Goal: Information Seeking & Learning: Learn about a topic

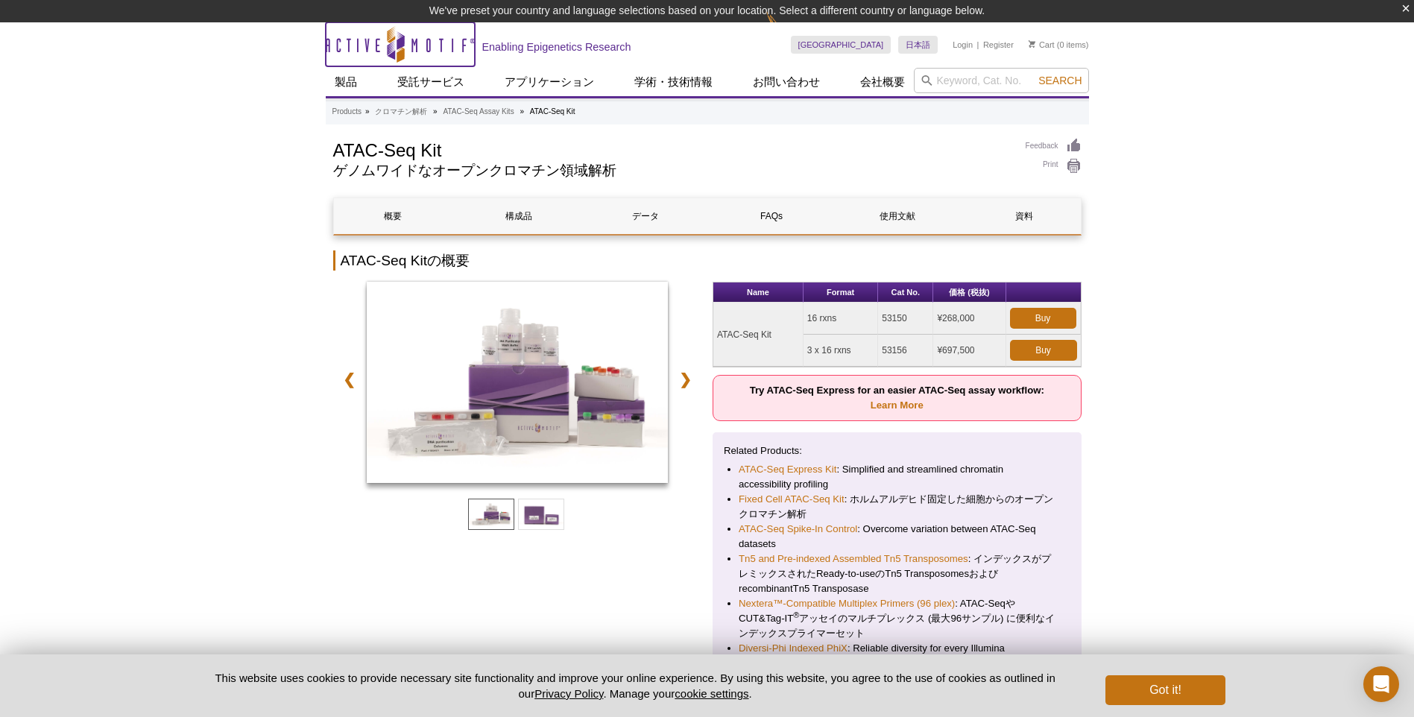
click at [406, 40] on icon "Active Motif Logo" at bounding box center [400, 44] width 149 height 37
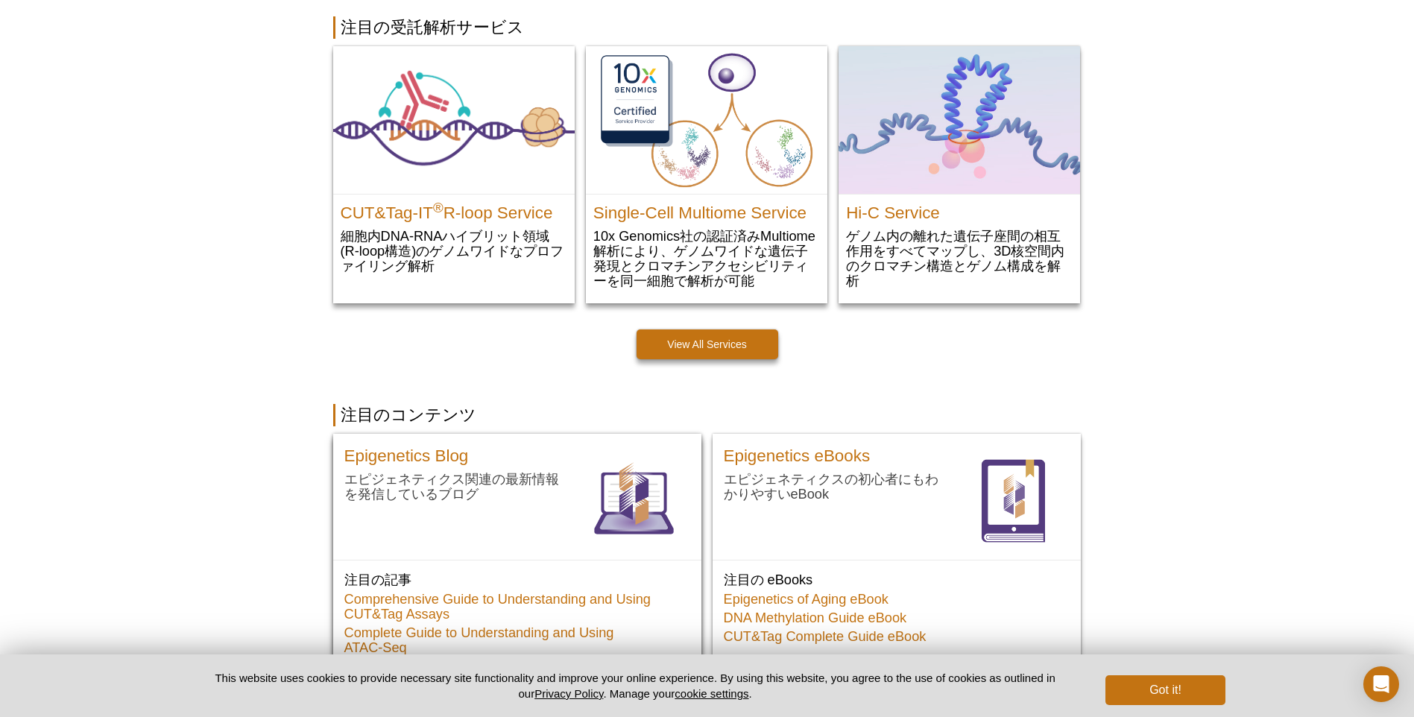
scroll to position [201, 0]
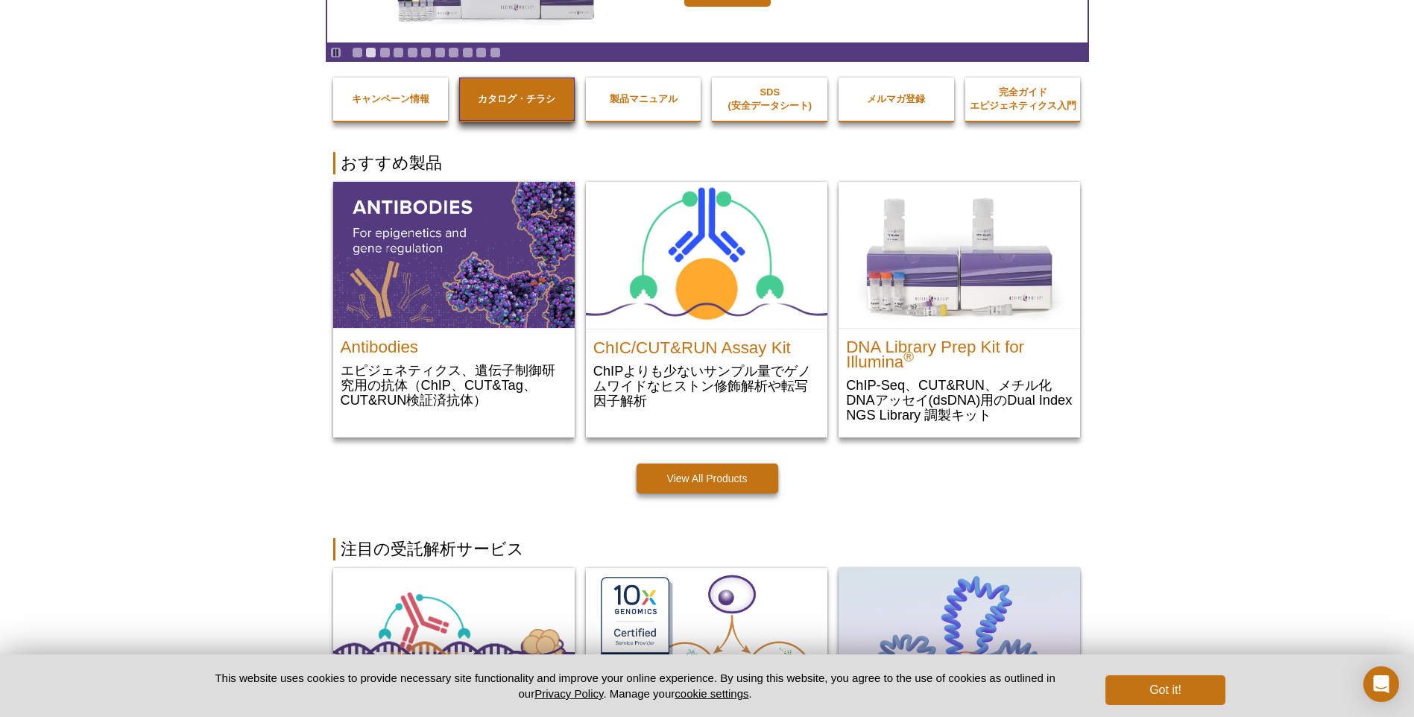
click at [523, 117] on link "カタログ・チラシ" at bounding box center [517, 99] width 116 height 43
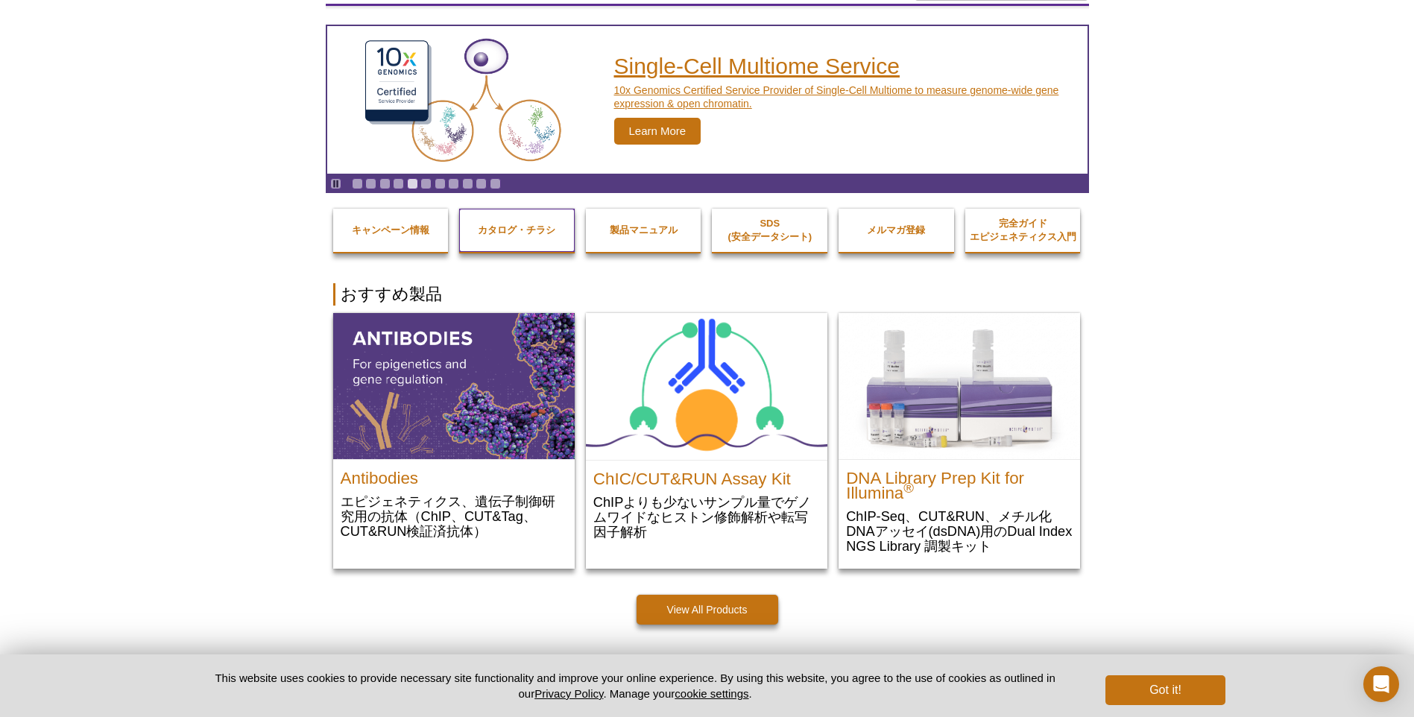
scroll to position [0, 0]
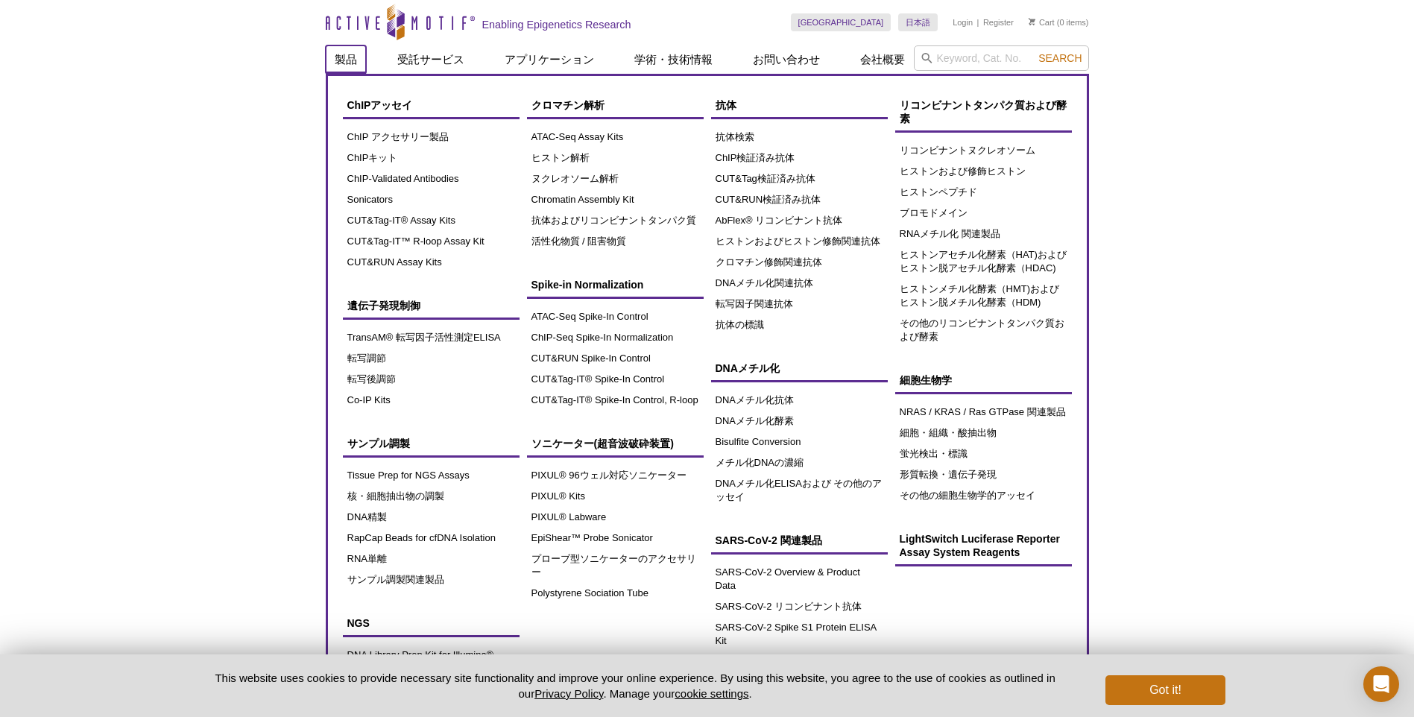
click at [349, 59] on link "製品" at bounding box center [346, 59] width 40 height 28
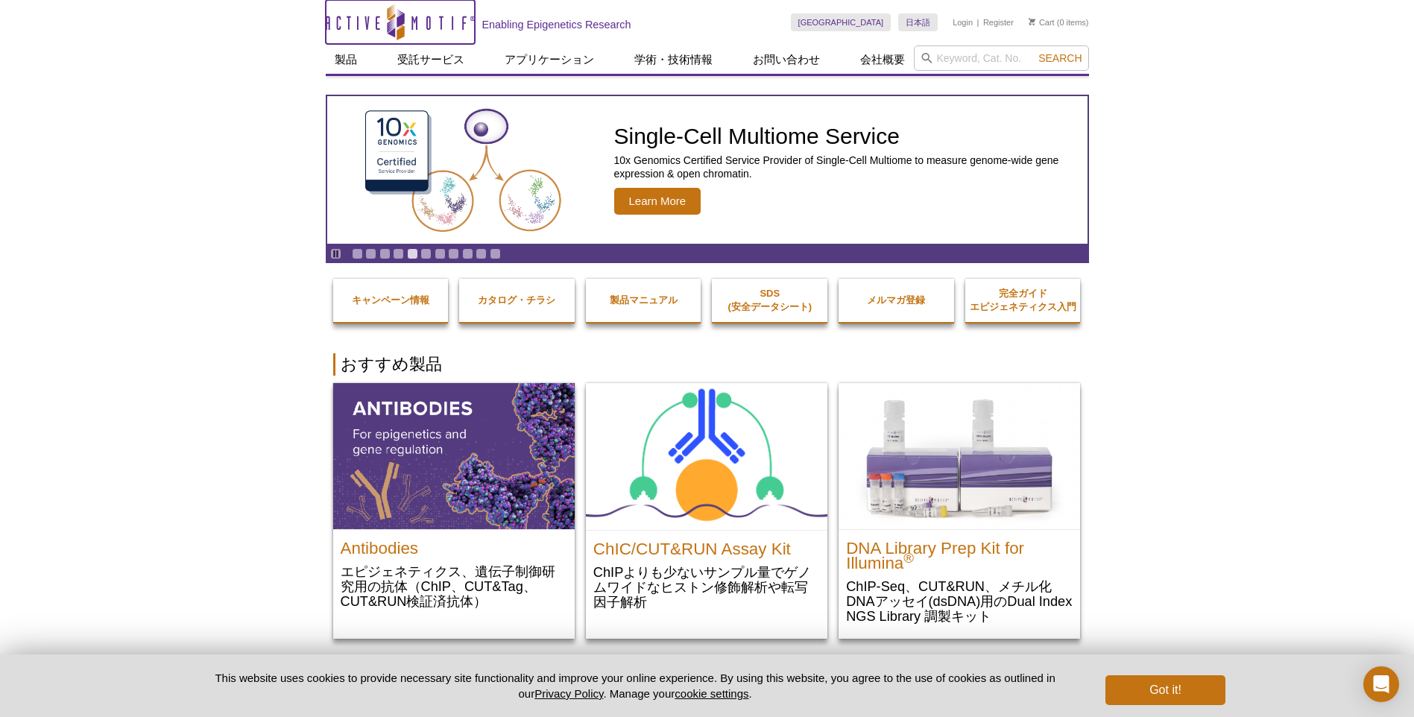
click at [412, 19] on icon at bounding box center [396, 22] width 141 height 13
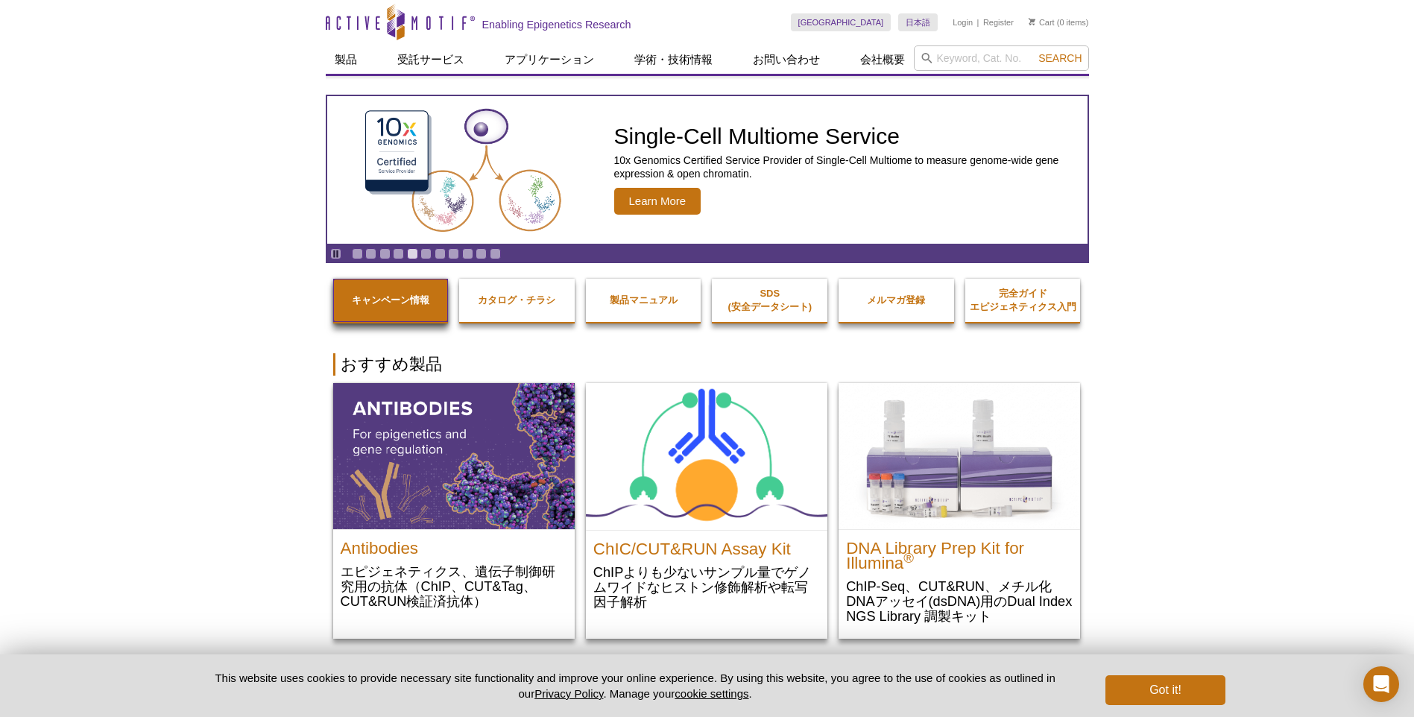
click at [378, 307] on link "キャンペーン情報" at bounding box center [391, 300] width 116 height 43
click at [411, 303] on strong "キャンペーン情報" at bounding box center [391, 300] width 78 height 11
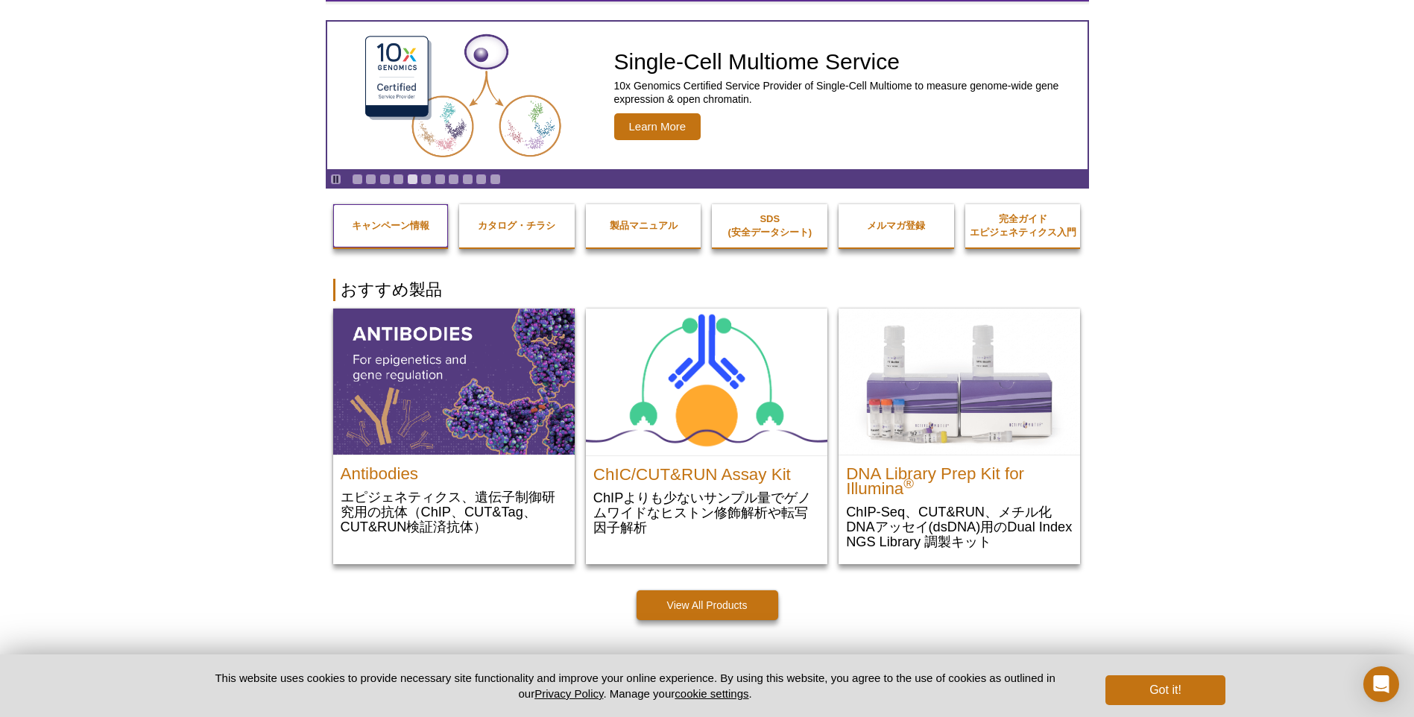
scroll to position [224, 0]
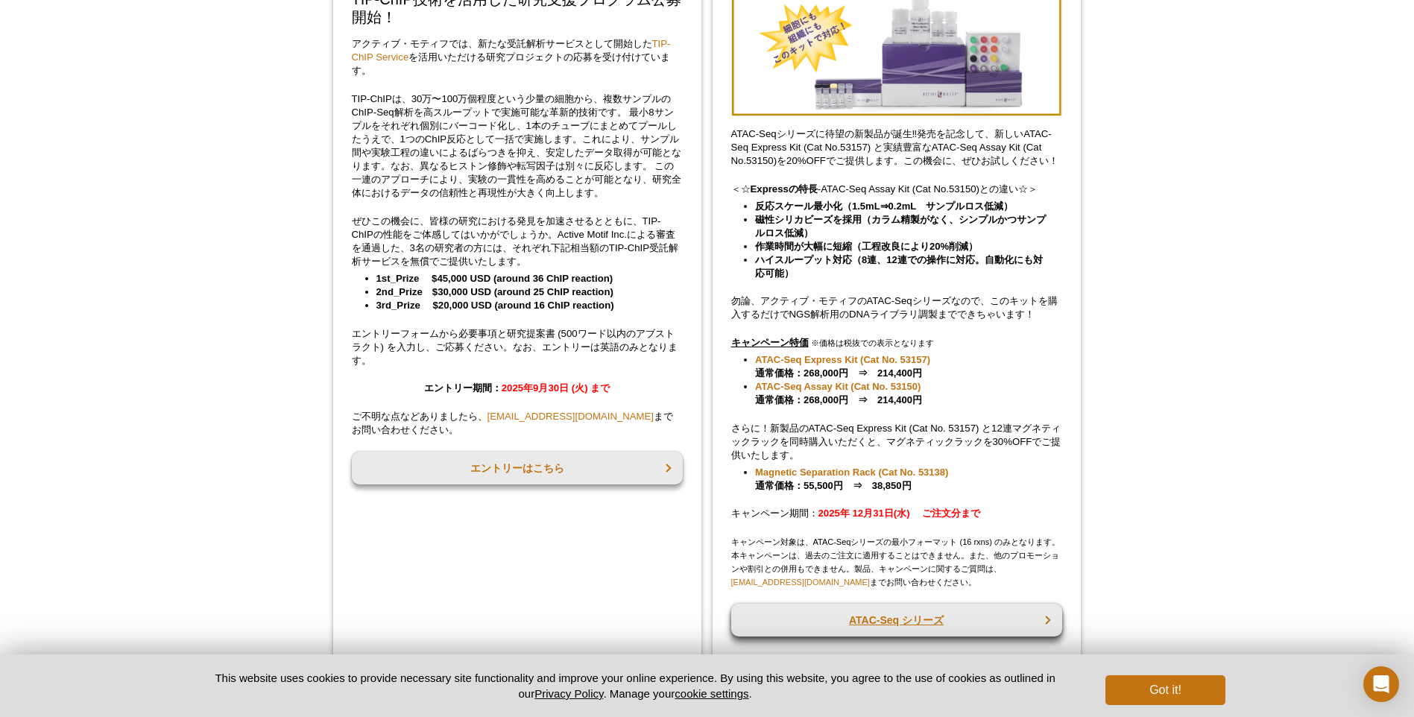
scroll to position [298, 0]
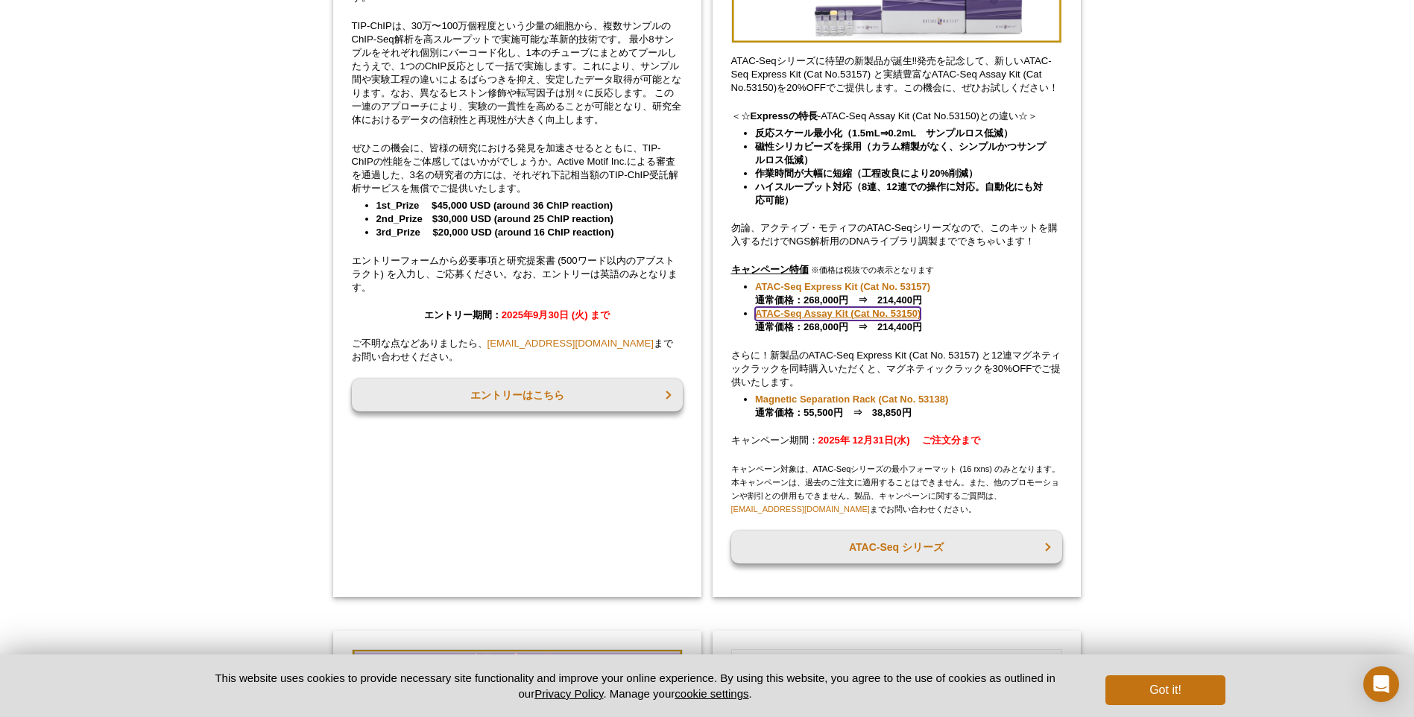
click at [907, 314] on link "ATAC-Seq Assay Kit (Cat No. 53150)" at bounding box center [838, 313] width 166 height 13
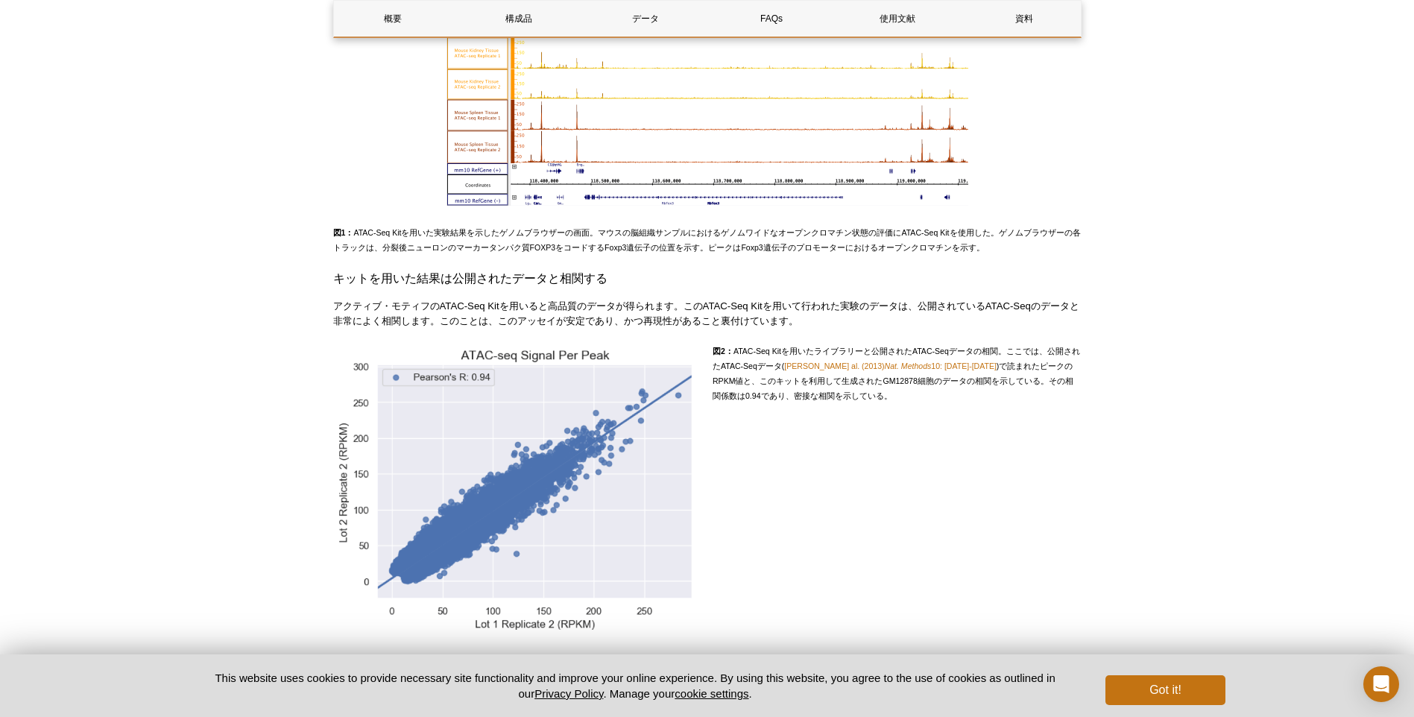
scroll to position [1864, 0]
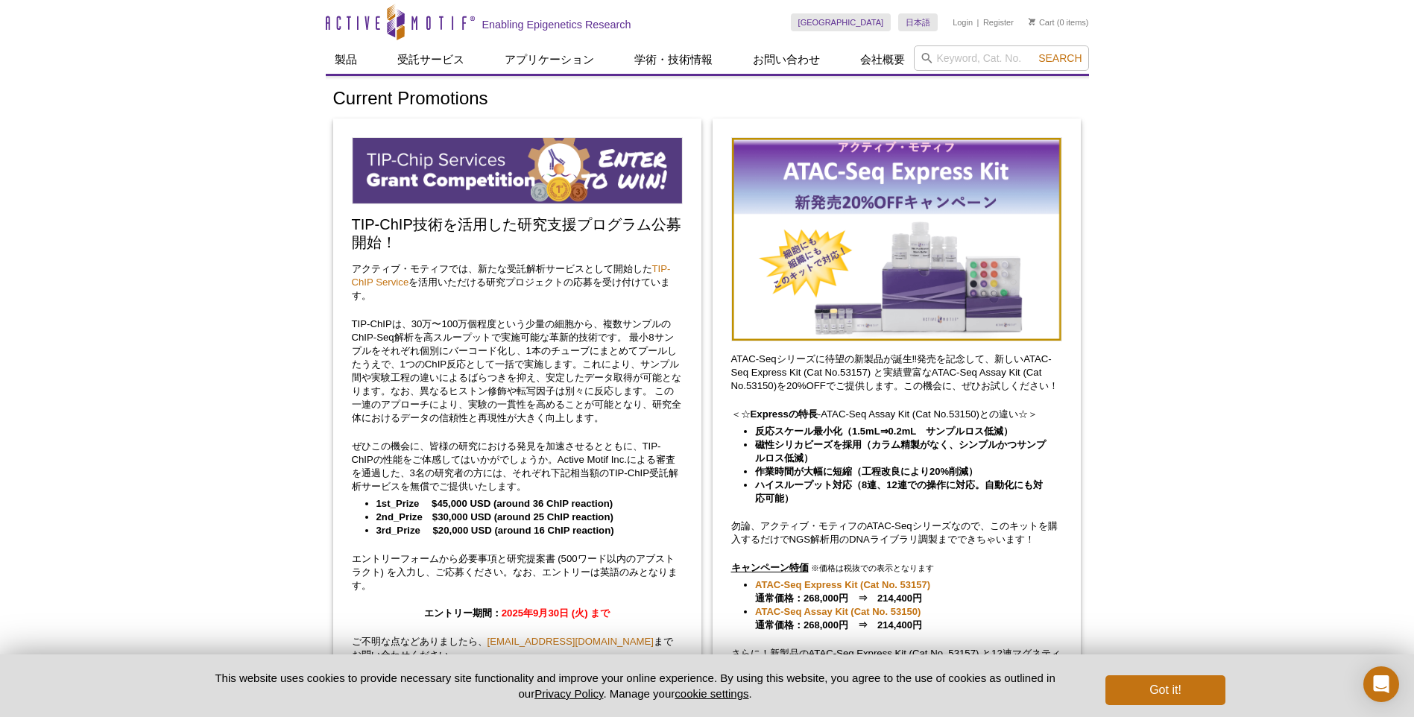
click at [837, 233] on img at bounding box center [896, 239] width 331 height 204
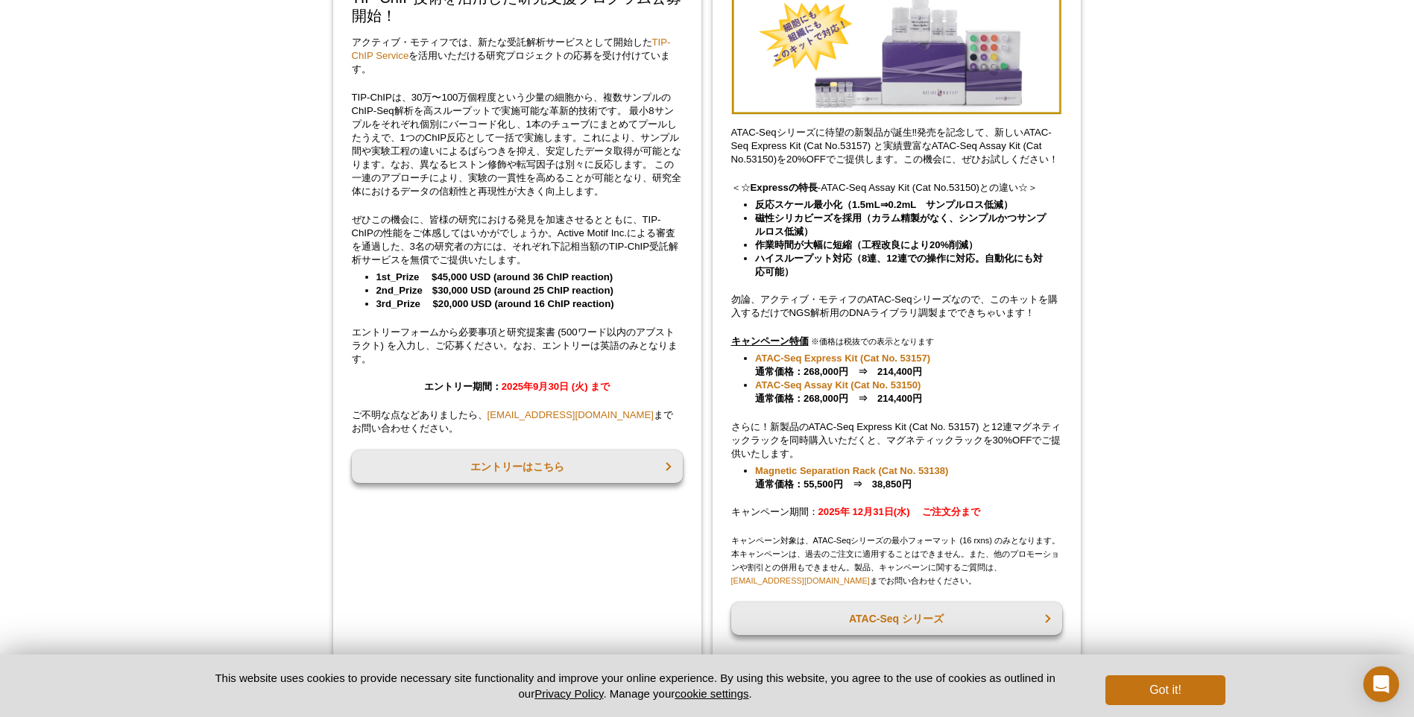
scroll to position [298, 0]
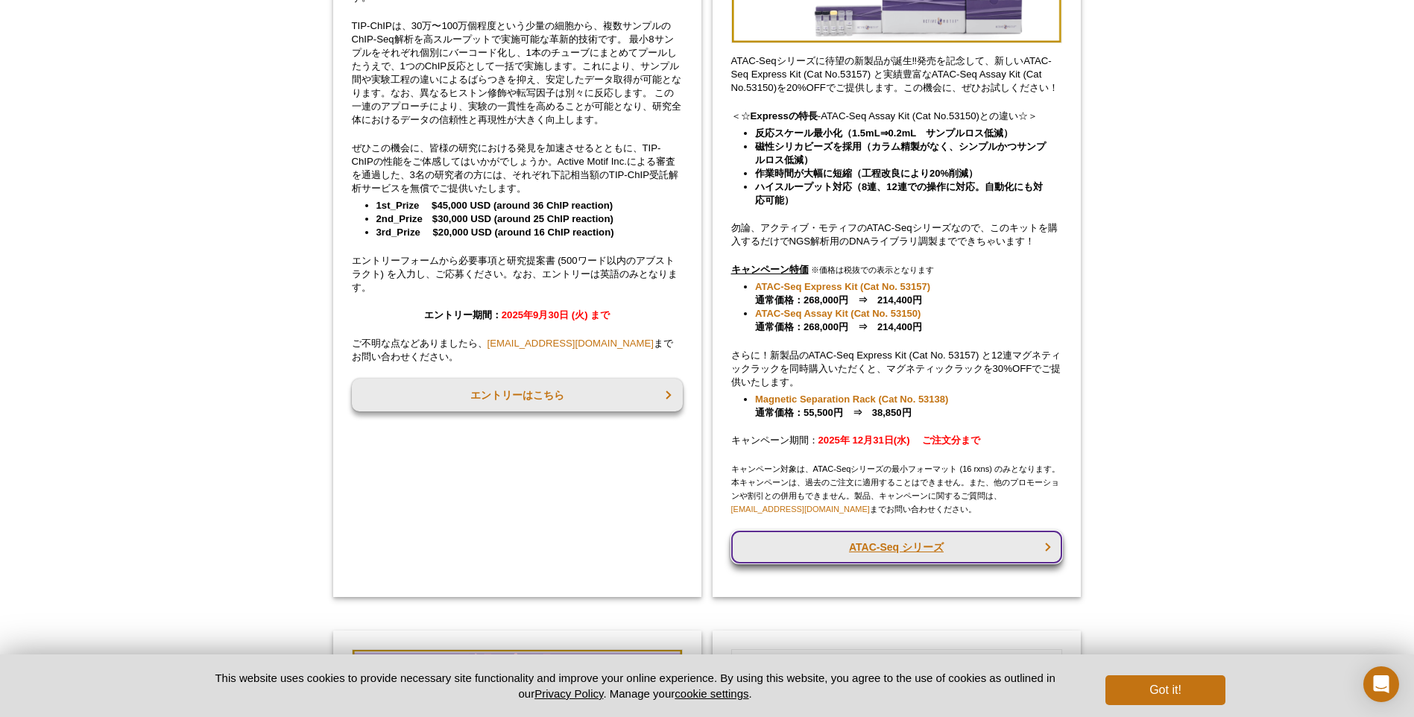
click at [987, 556] on link "ATAC-Seq シリーズ" at bounding box center [896, 547] width 331 height 33
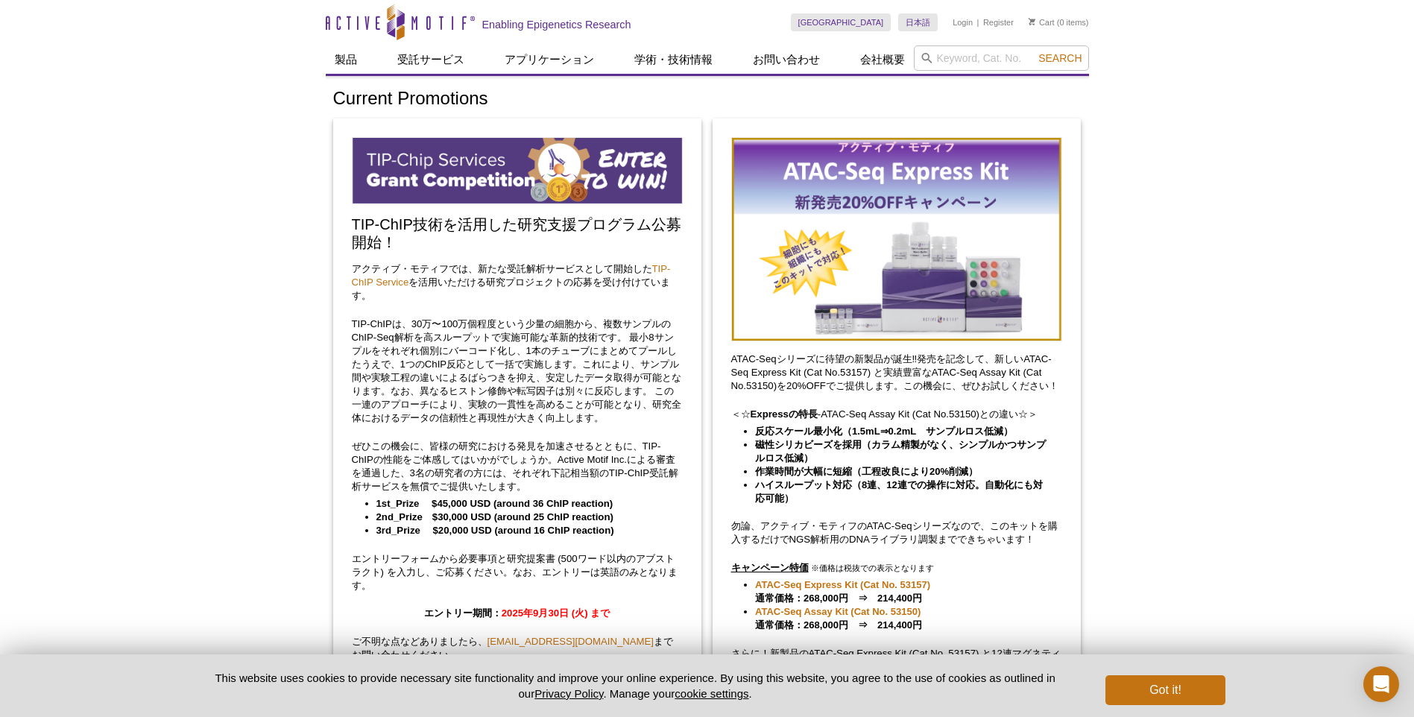
click at [815, 259] on img at bounding box center [896, 239] width 331 height 204
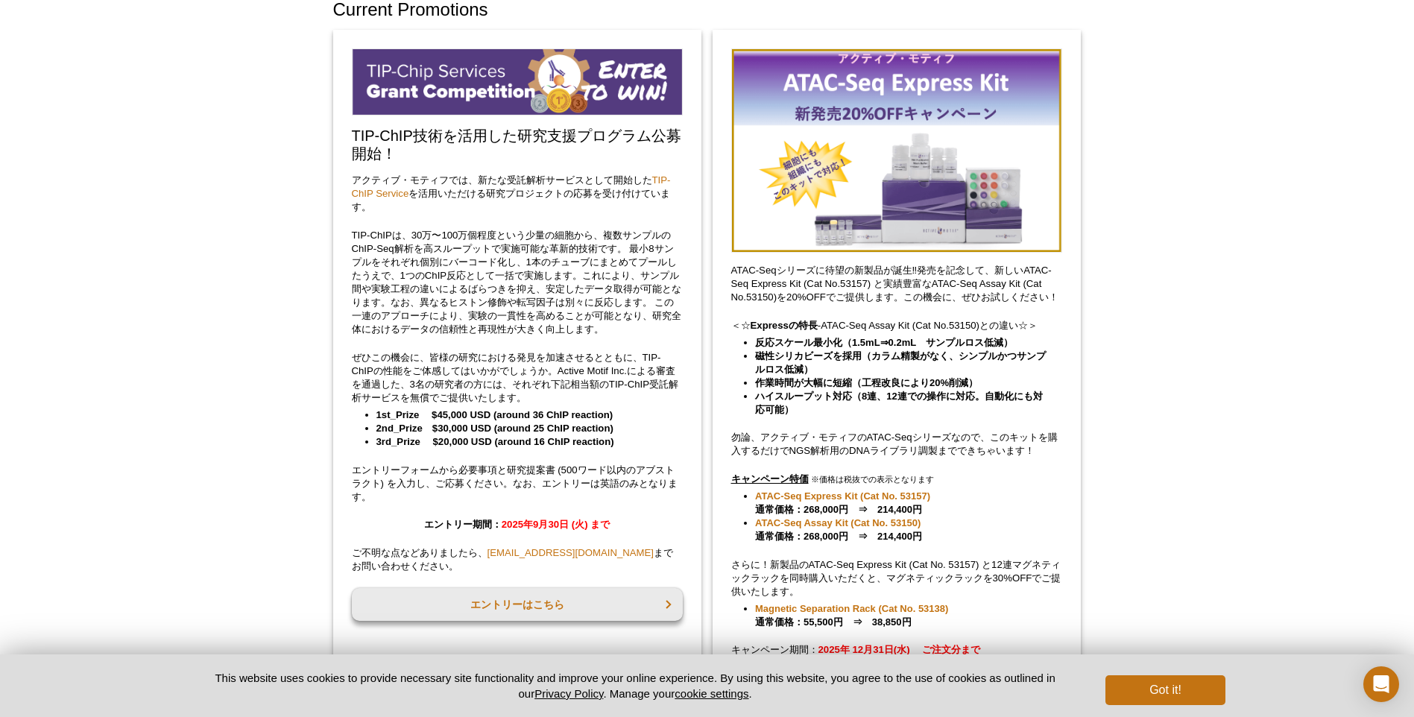
scroll to position [75, 0]
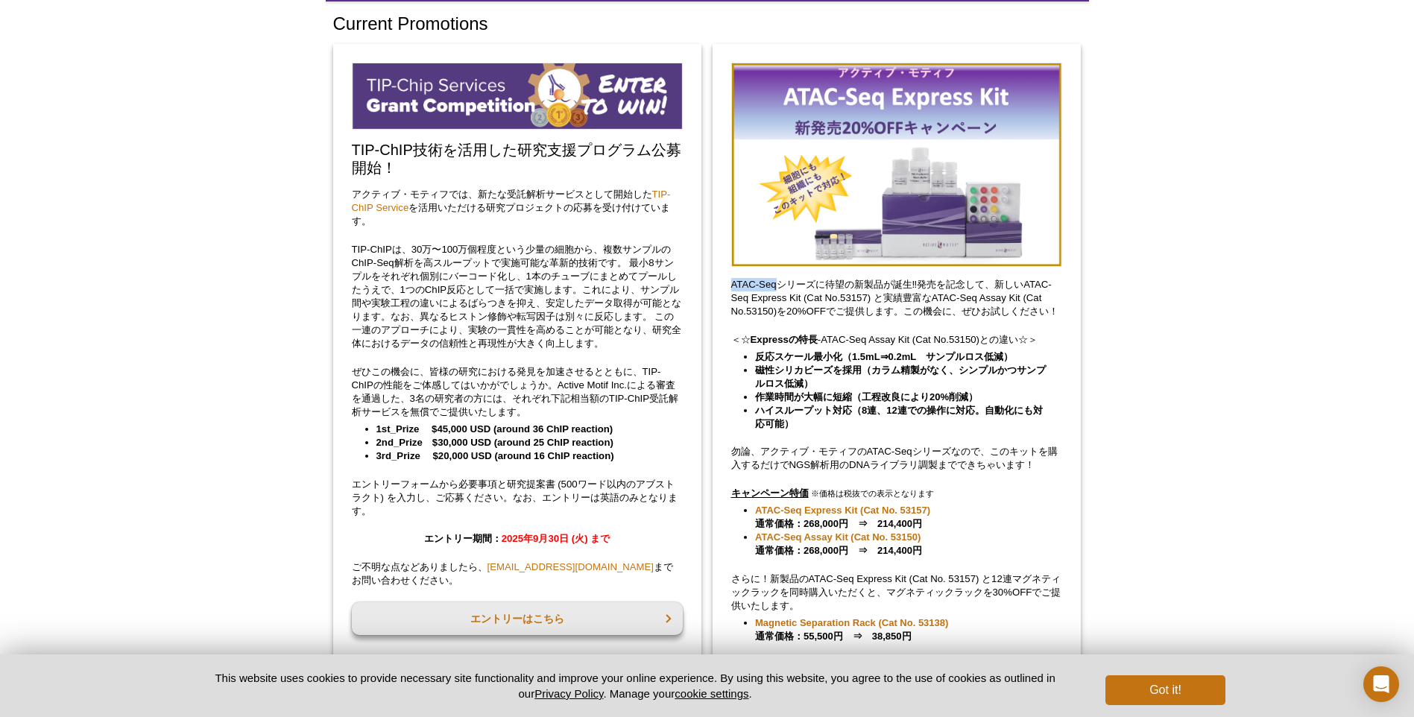
drag, startPoint x: 731, startPoint y: 283, endPoint x: 778, endPoint y: 285, distance: 46.3
click at [778, 285] on p "ATAC-Seqシリーズに待望の新製品が誕生‼発売を記念して、新しいATAC-Seq Express Kit (Cat No.53157) と実績豊富なATA…" at bounding box center [896, 298] width 331 height 40
copy p "ATAC-Seq"
click at [802, 510] on link "ATAC-Seq Express Kit (Cat No. 53157)" at bounding box center [842, 510] width 175 height 13
